Goal: Task Accomplishment & Management: Use online tool/utility

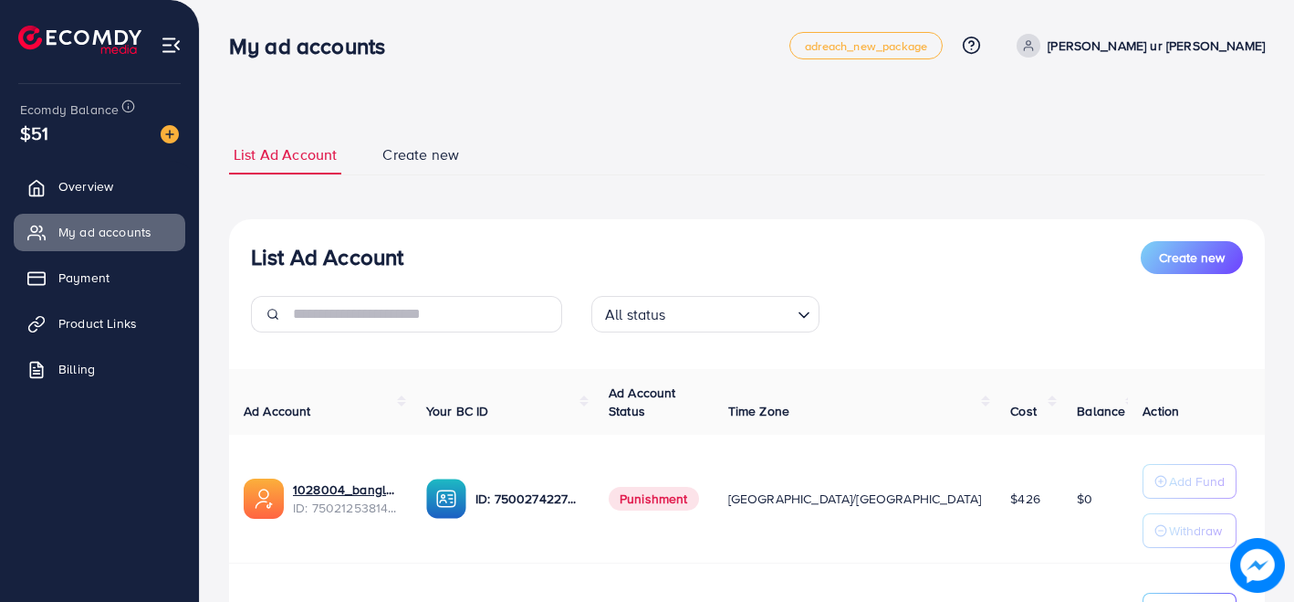
scroll to position [219, 0]
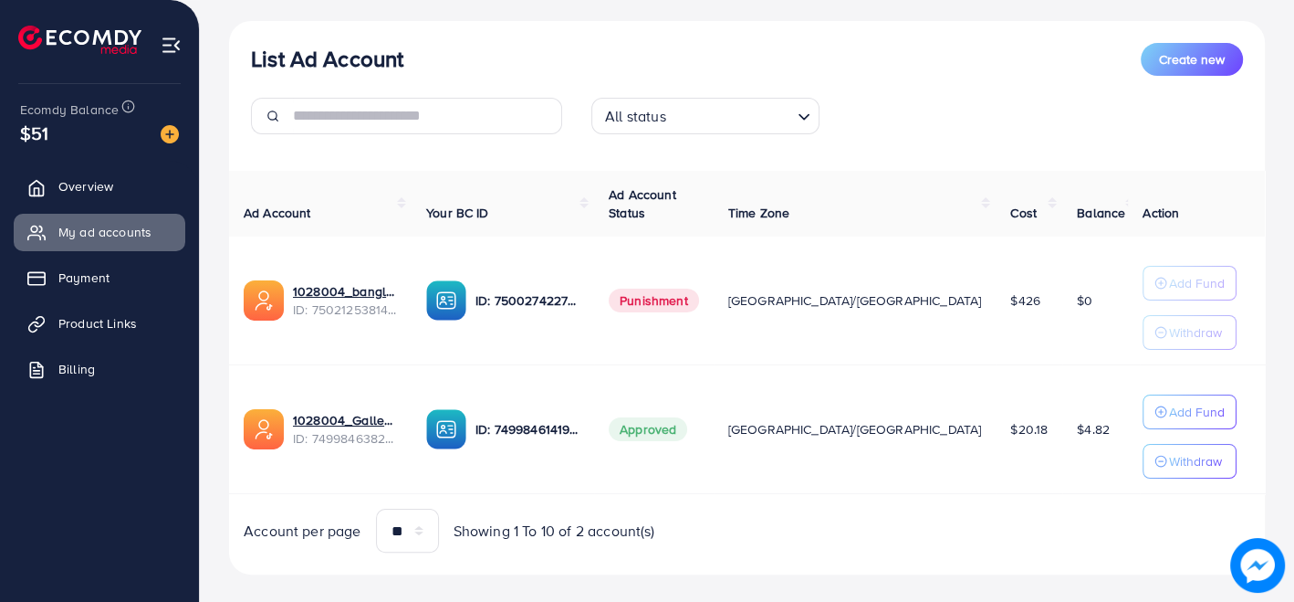
scroll to position [219, 0]
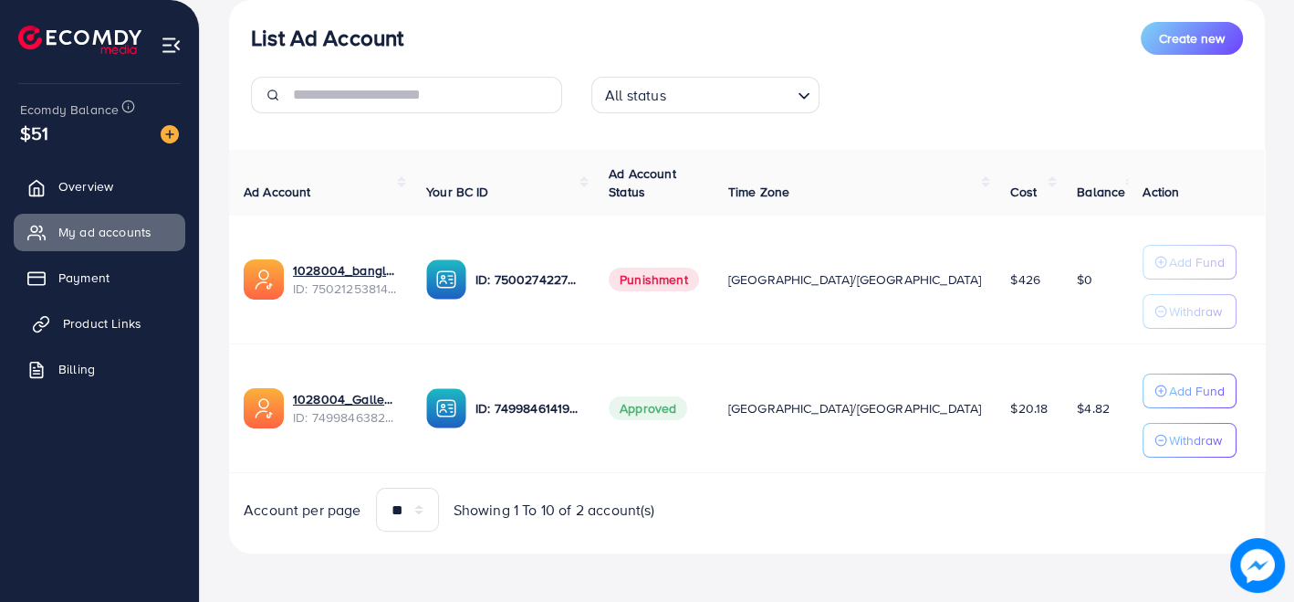
click at [89, 310] on link "Product Links" at bounding box center [100, 323] width 172 height 37
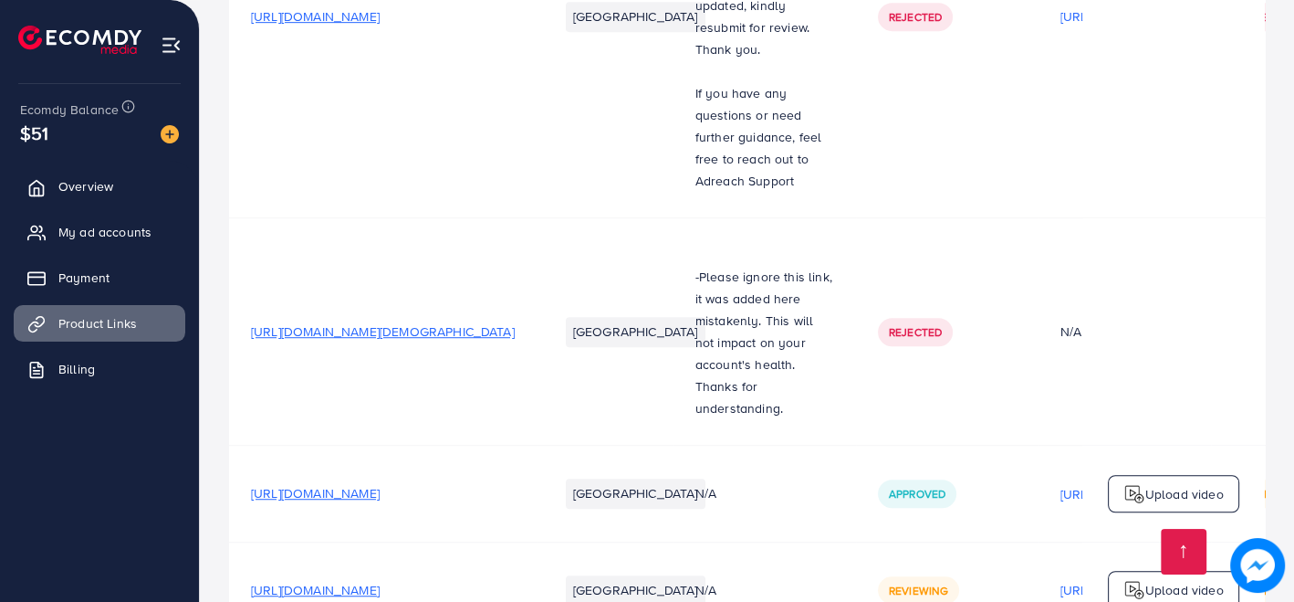
scroll to position [6919, 0]
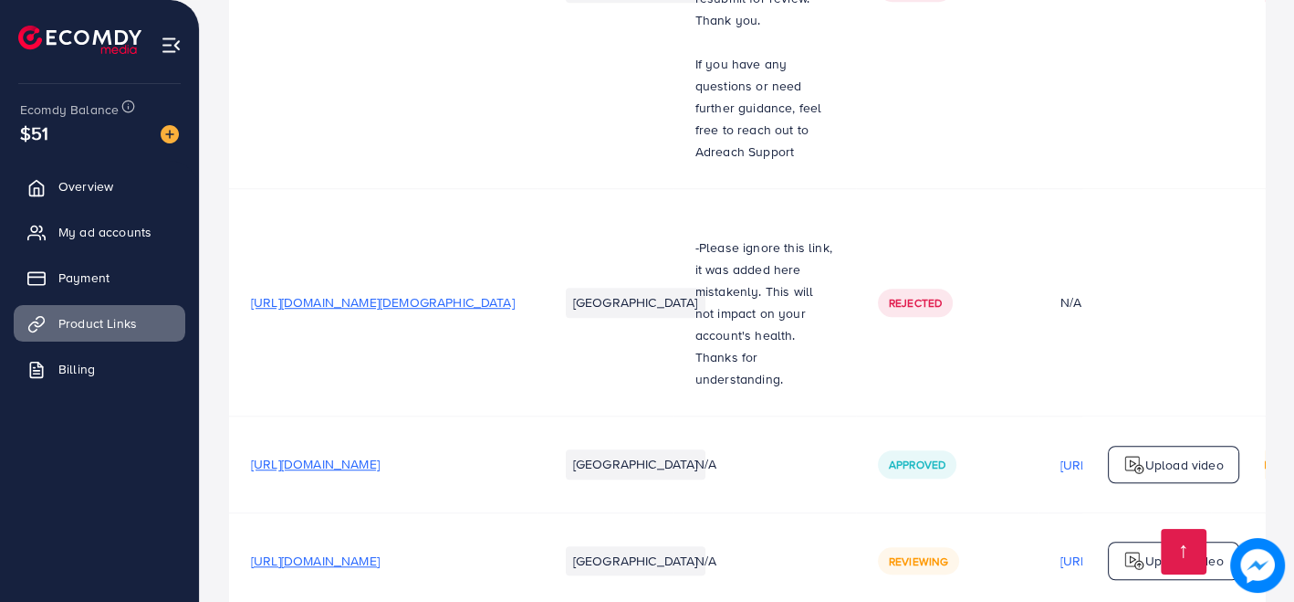
click at [380, 551] on span "[URL][DOMAIN_NAME]" at bounding box center [315, 560] width 129 height 18
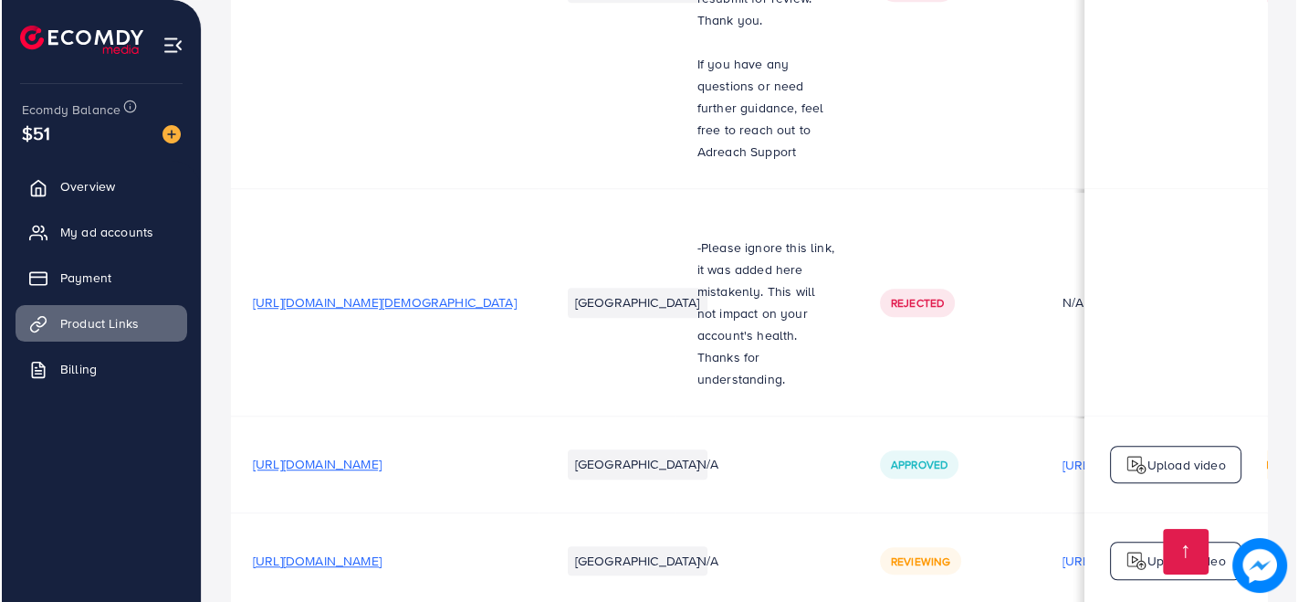
scroll to position [0, 409]
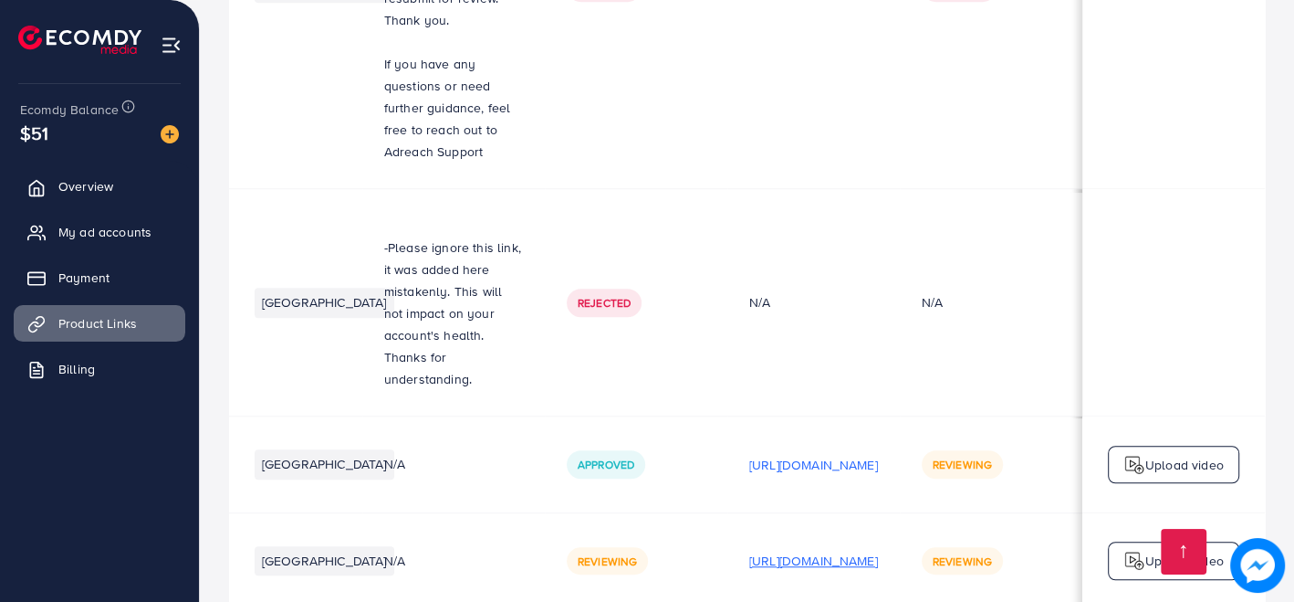
click at [772, 549] on p "[URL][DOMAIN_NAME]" at bounding box center [813, 560] width 129 height 22
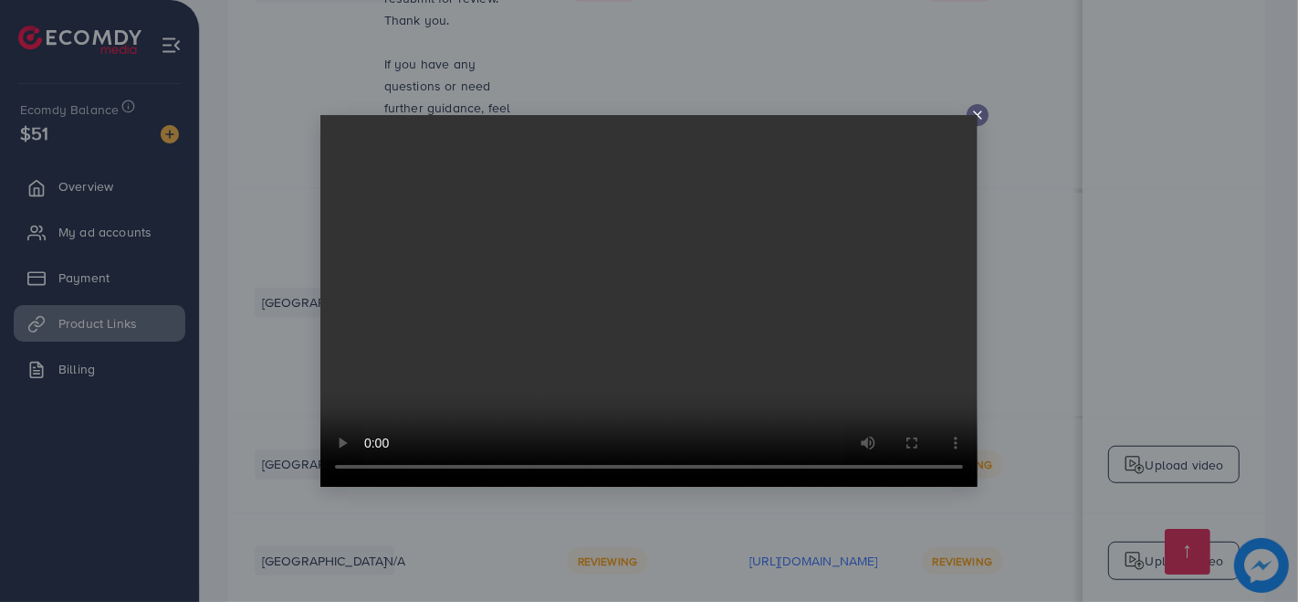
click at [980, 115] on icon at bounding box center [977, 115] width 15 height 15
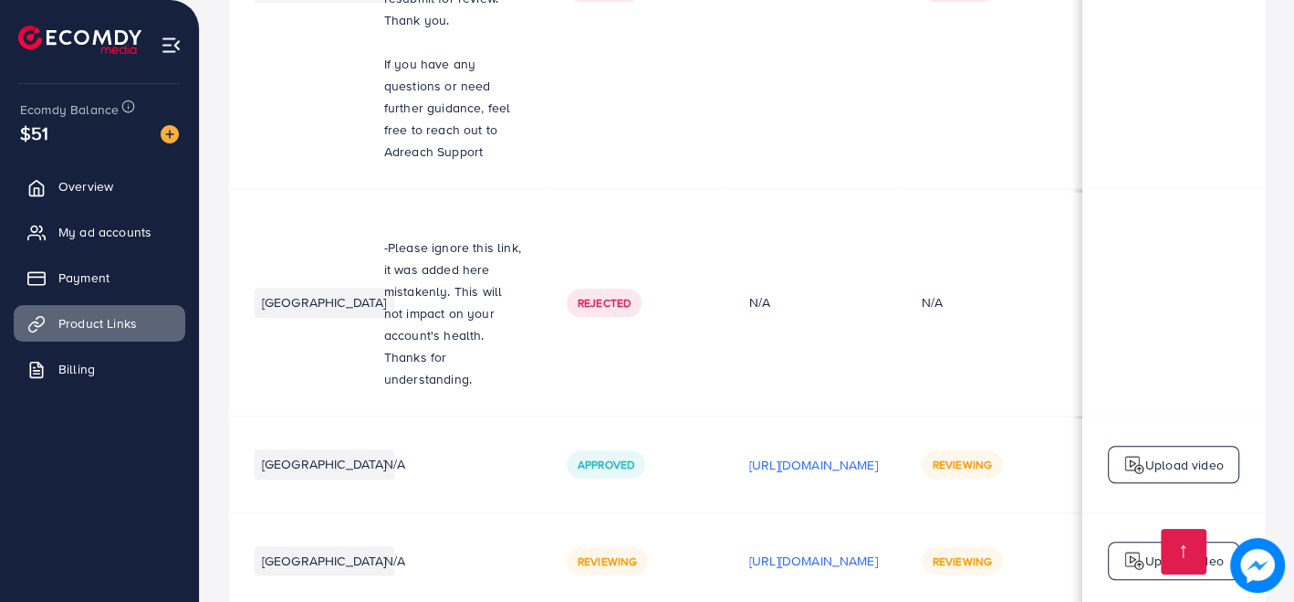
scroll to position [0, 405]
